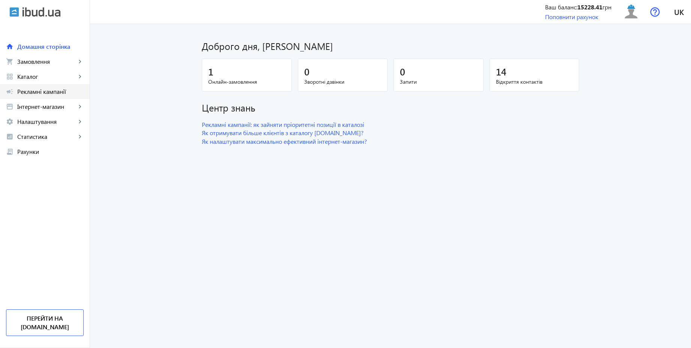
click at [45, 93] on span "Рекламні кампанії" at bounding box center [50, 92] width 66 height 8
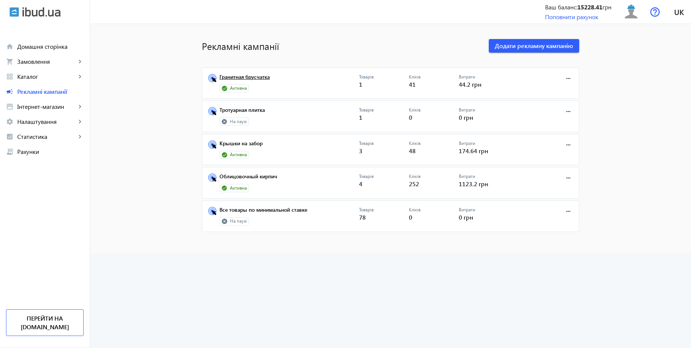
click at [248, 77] on link "Гранитная брусчатка" at bounding box center [289, 79] width 140 height 11
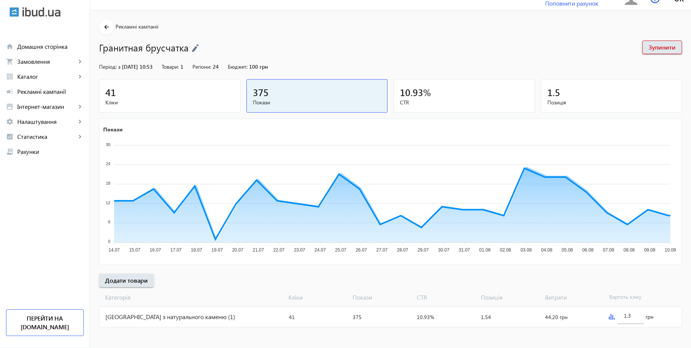
scroll to position [15, 0]
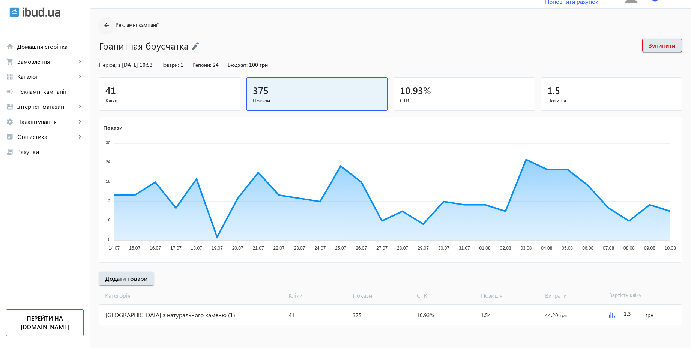
click at [102, 25] on mat-icon "arrow_back" at bounding box center [106, 25] width 9 height 9
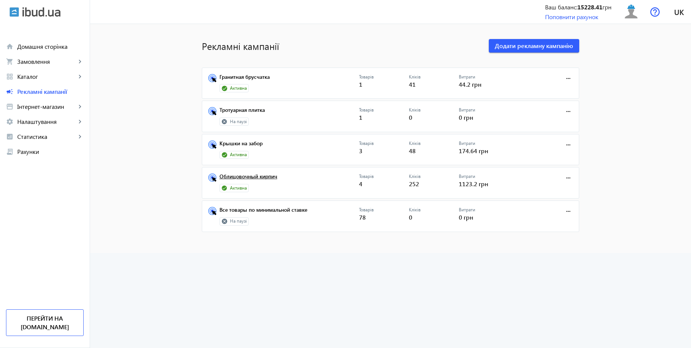
click at [250, 176] on link "Облицовочный кирпич" at bounding box center [289, 178] width 140 height 11
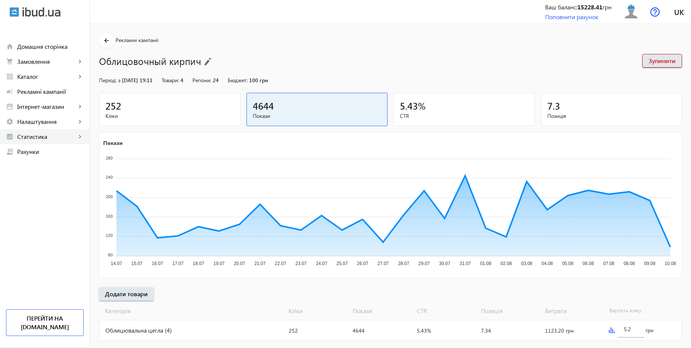
click at [33, 131] on link "analytics Статистика keyboard_arrow_right" at bounding box center [45, 136] width 90 height 15
click at [35, 196] on span "Витрати" at bounding box center [55, 197] width 58 height 8
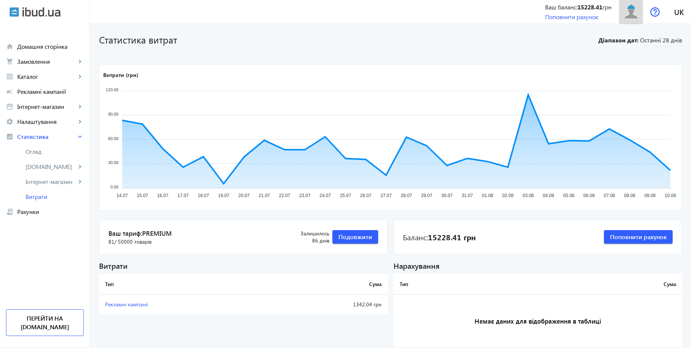
click at [627, 18] on img at bounding box center [631, 11] width 17 height 17
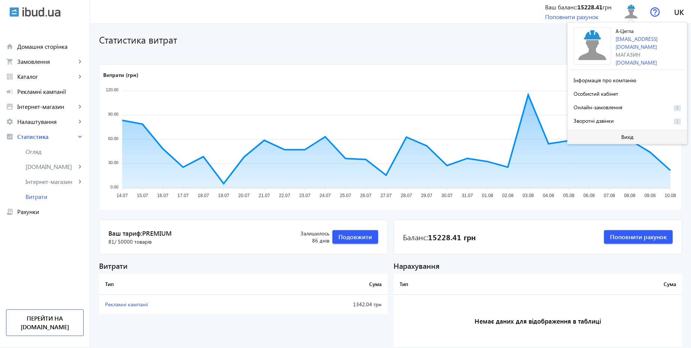
click at [619, 129] on span at bounding box center [626, 137] width 119 height 18
